Goal: Transaction & Acquisition: Purchase product/service

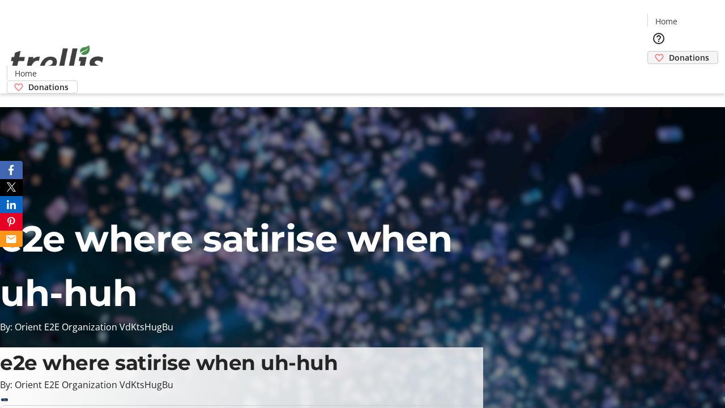
click at [669, 52] on span "Donations" at bounding box center [689, 58] width 40 height 12
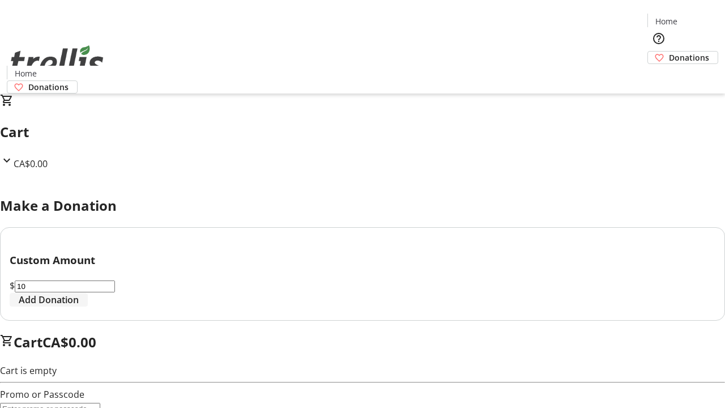
click at [79, 306] on span "Add Donation" at bounding box center [49, 300] width 60 height 14
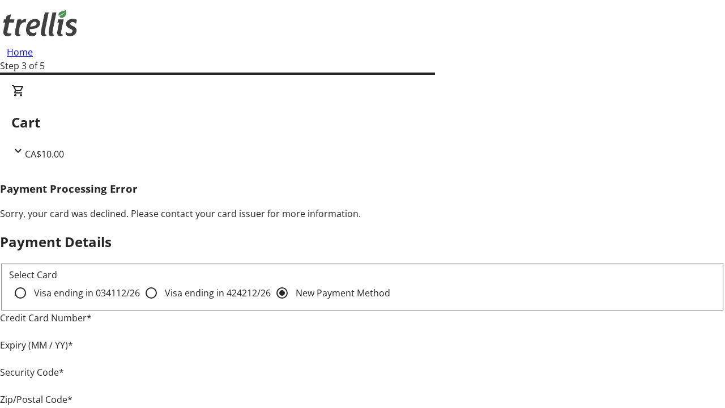
click at [140, 302] on input "Visa ending in 4242 12/26" at bounding box center [151, 293] width 23 height 23
radio input "true"
